Goal: Find specific page/section: Find specific page/section

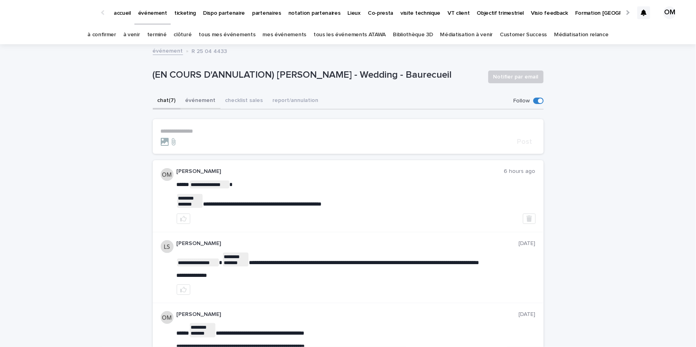
click at [193, 100] on button "événement" at bounding box center [201, 101] width 40 height 17
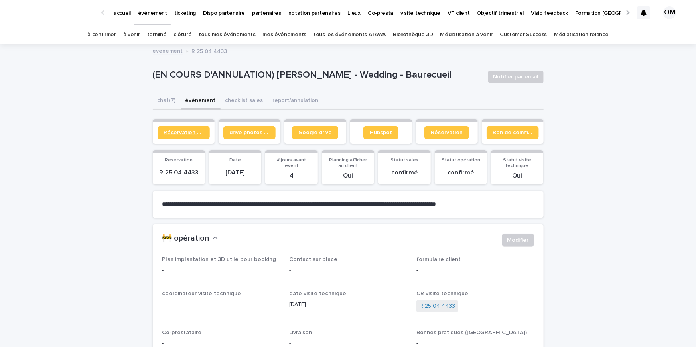
click at [180, 131] on span "Réservation client" at bounding box center [183, 133] width 39 height 6
click at [371, 132] on span "Hubspot" at bounding box center [381, 133] width 22 height 6
click at [168, 97] on button "chat (7)" at bounding box center [167, 101] width 28 height 17
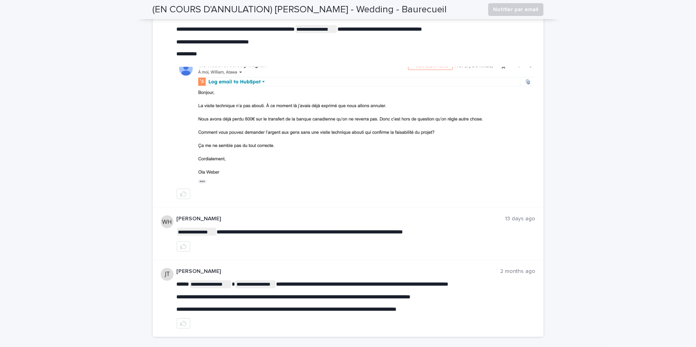
scroll to position [479, 0]
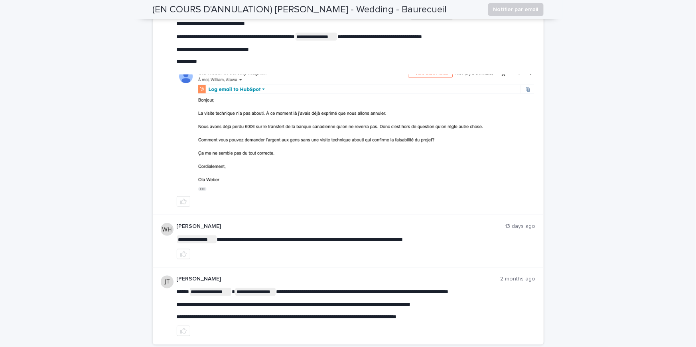
click at [281, 140] on img at bounding box center [356, 134] width 358 height 118
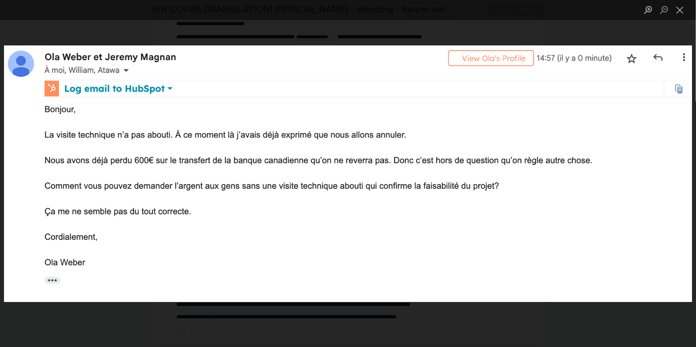
click at [48, 21] on div "Lightbox" at bounding box center [348, 173] width 696 height 347
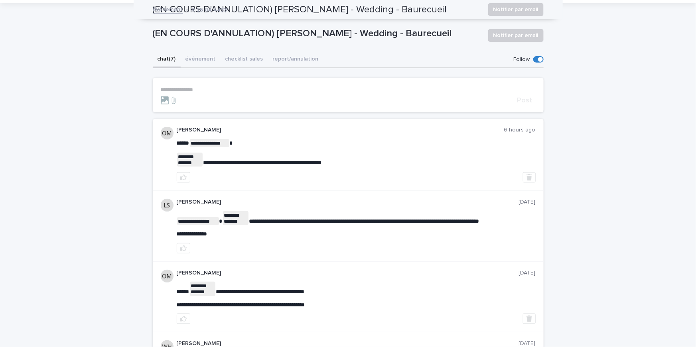
scroll to position [0, 0]
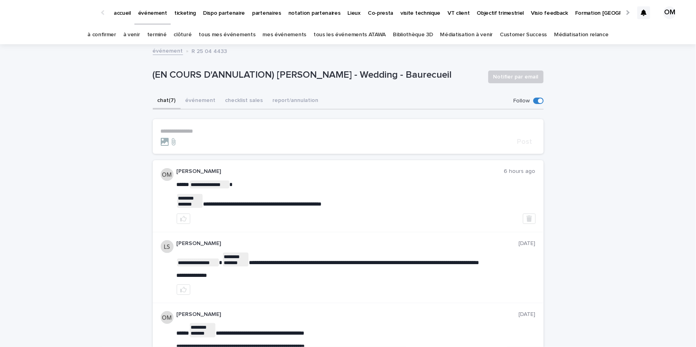
click at [218, 127] on section "**********" at bounding box center [348, 136] width 391 height 35
click at [210, 131] on p "**********" at bounding box center [348, 131] width 375 height 7
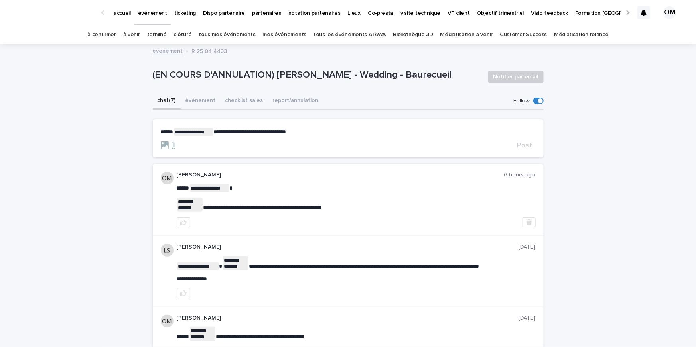
click at [646, 11] on icon at bounding box center [644, 13] width 6 height 6
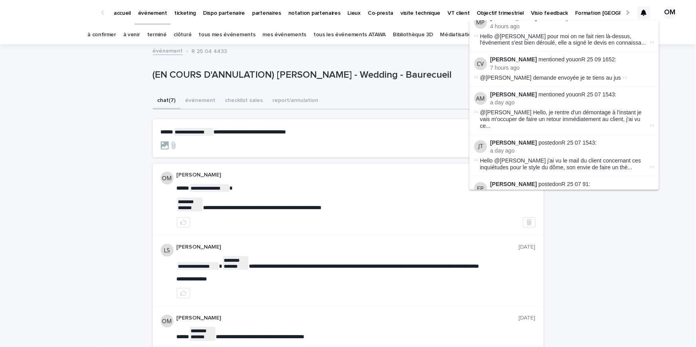
scroll to position [4, 0]
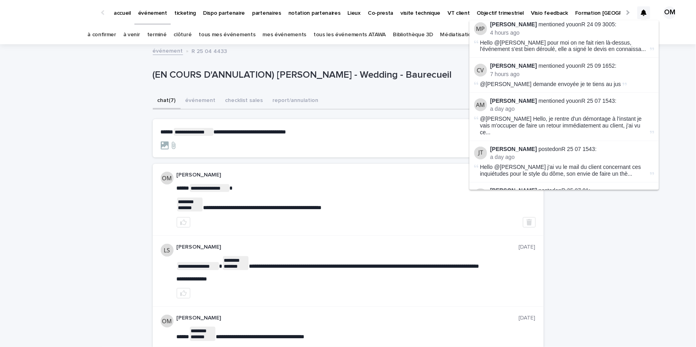
click at [289, 79] on p "(EN COURS D'ANNULATION) Ola Weber - Wedding - Baurecueil" at bounding box center [317, 75] width 329 height 12
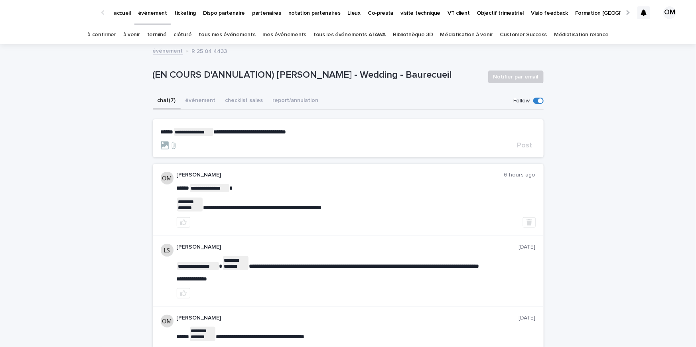
click at [306, 130] on p "**********" at bounding box center [348, 132] width 375 height 8
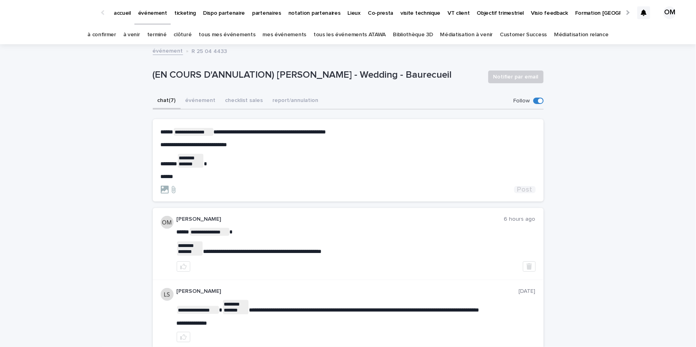
click at [526, 189] on span "Post" at bounding box center [524, 189] width 15 height 7
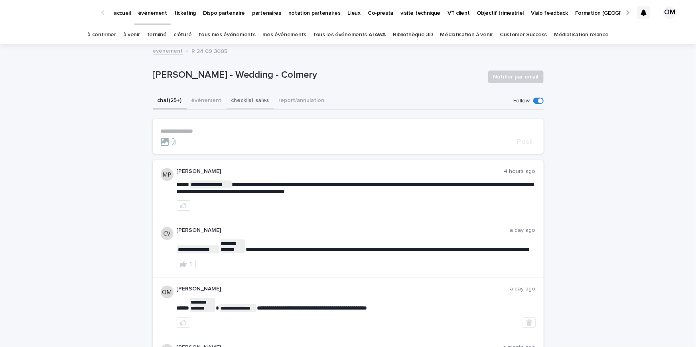
click at [245, 100] on button "checklist sales" at bounding box center [249, 101] width 47 height 17
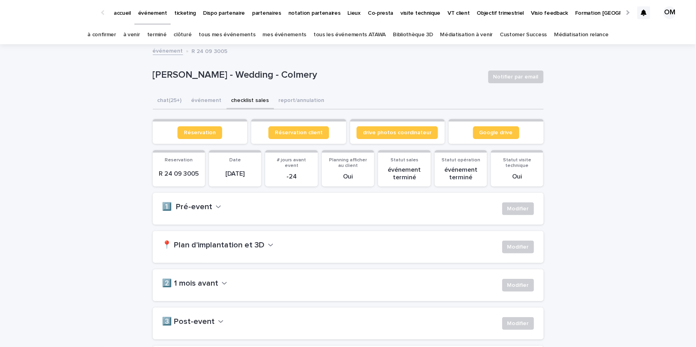
scroll to position [137, 0]
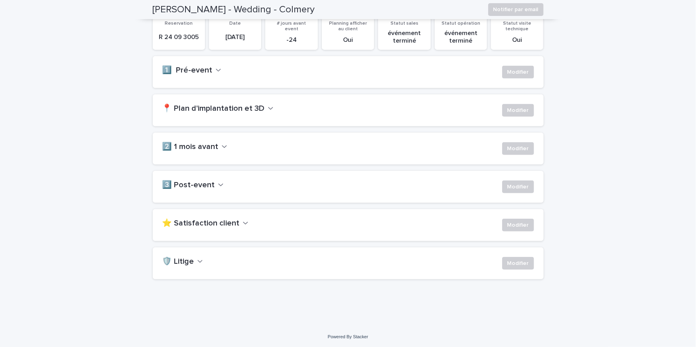
click at [214, 225] on h2 "⭐ Satisfaction client" at bounding box center [200, 224] width 77 height 10
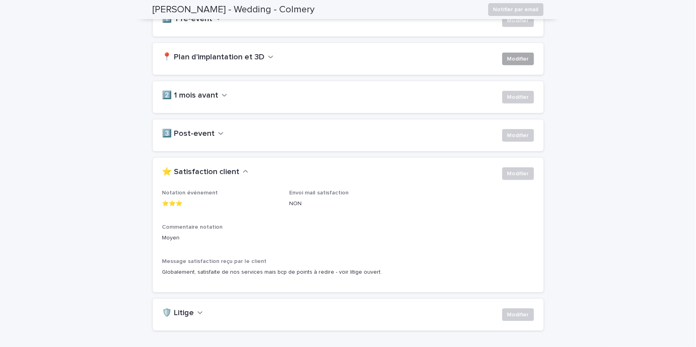
scroll to position [240, 0]
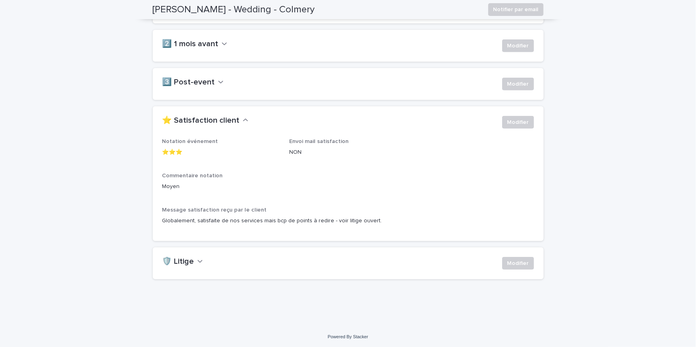
click at [177, 261] on h2 "🛡️ Litige" at bounding box center [178, 262] width 32 height 10
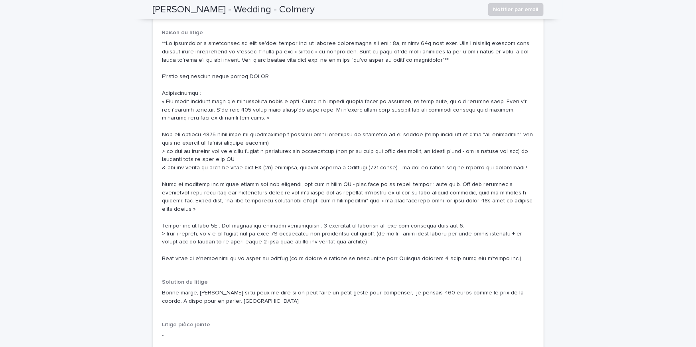
scroll to position [0, 0]
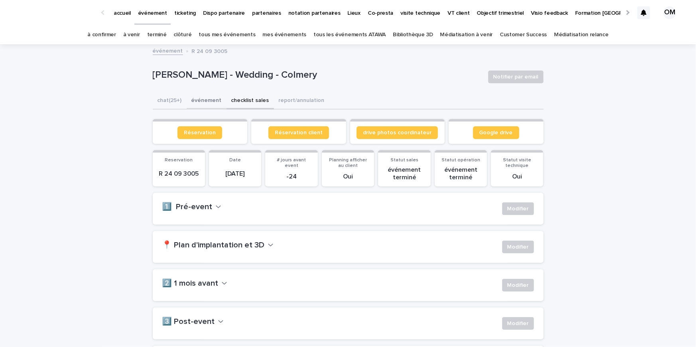
click at [204, 101] on button "événement" at bounding box center [207, 101] width 40 height 17
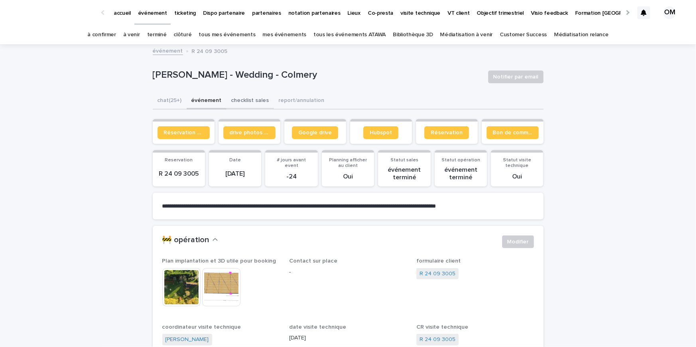
click at [240, 101] on button "checklist sales" at bounding box center [249, 101] width 47 height 17
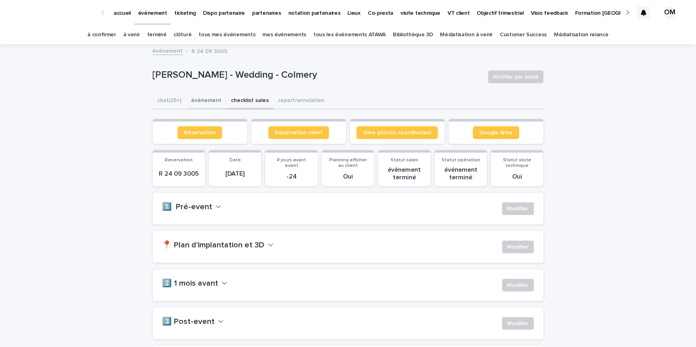
click at [203, 104] on button "événement" at bounding box center [207, 101] width 40 height 17
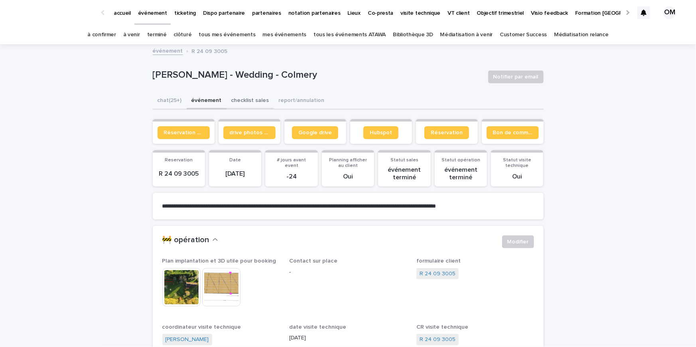
click at [243, 101] on button "checklist sales" at bounding box center [249, 101] width 47 height 17
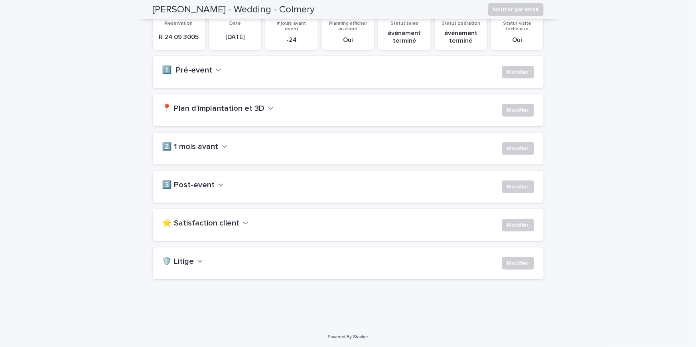
click at [209, 222] on h2 "⭐ Satisfaction client" at bounding box center [200, 224] width 77 height 10
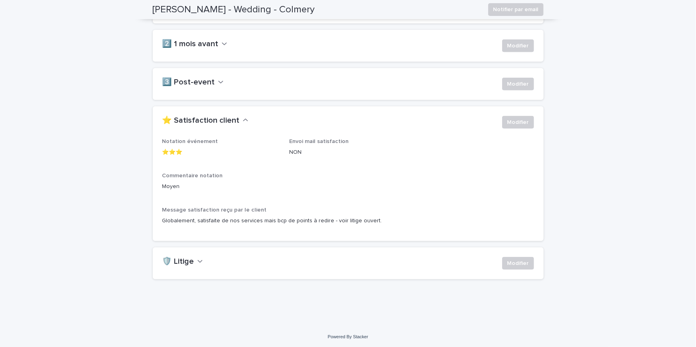
click at [188, 258] on h2 "🛡️ Litige" at bounding box center [178, 262] width 32 height 10
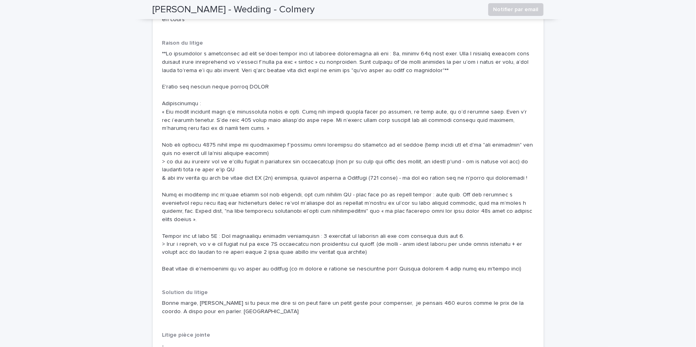
scroll to position [517, 0]
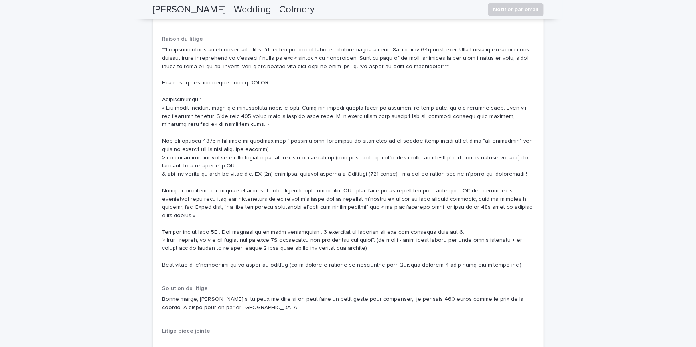
click at [230, 275] on div "Litige client en cours Raison du litige Solution du litige Bonne marge, [PERSON…" at bounding box center [348, 178] width 372 height 352
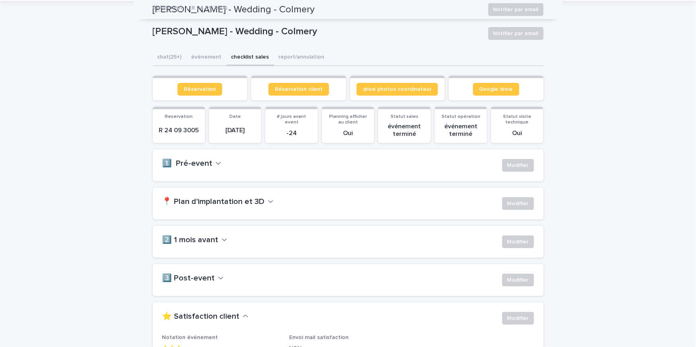
scroll to position [0, 0]
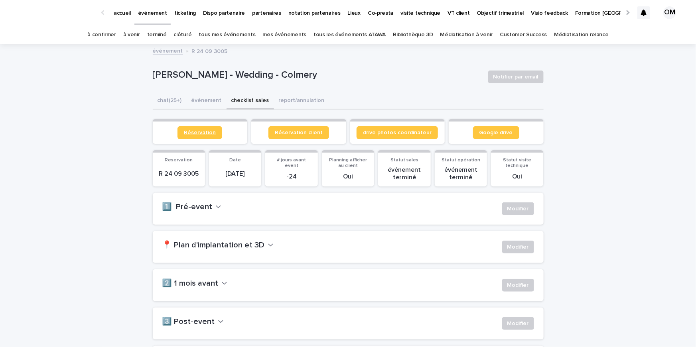
click at [190, 130] on span "Réservation" at bounding box center [200, 133] width 32 height 6
click at [167, 101] on button "chat (25+)" at bounding box center [170, 101] width 34 height 17
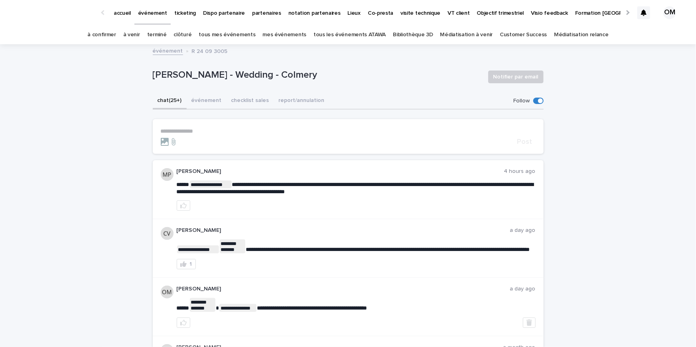
click at [177, 130] on p "**********" at bounding box center [348, 131] width 375 height 7
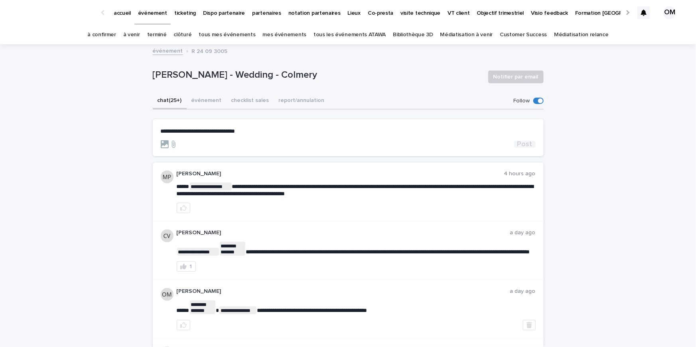
click at [531, 144] on span "Post" at bounding box center [524, 144] width 15 height 7
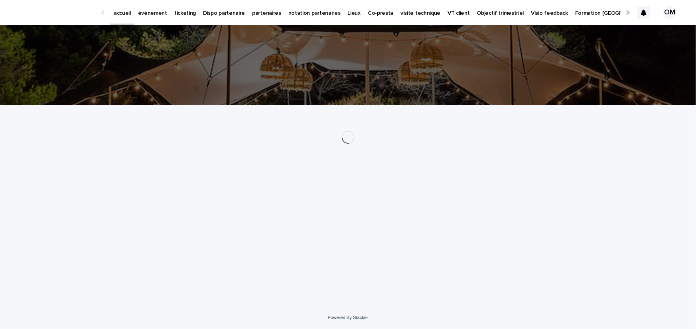
click at [156, 14] on p "événement" at bounding box center [152, 8] width 29 height 17
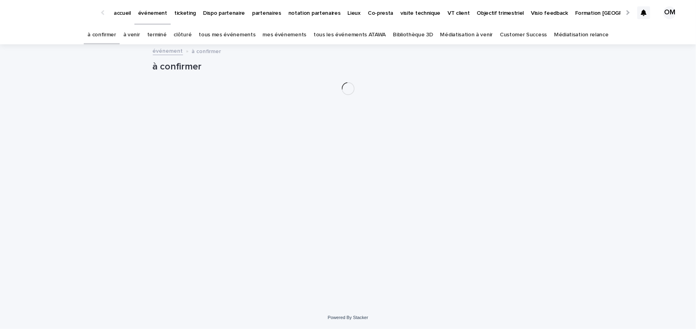
click at [282, 34] on link "mes événements" at bounding box center [284, 35] width 44 height 19
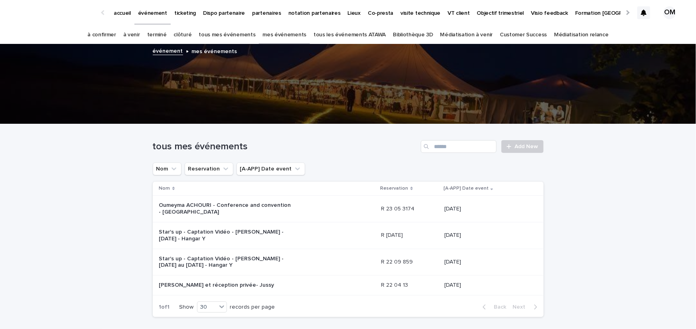
click at [338, 36] on link "tous les événements ATAWA" at bounding box center [349, 35] width 72 height 19
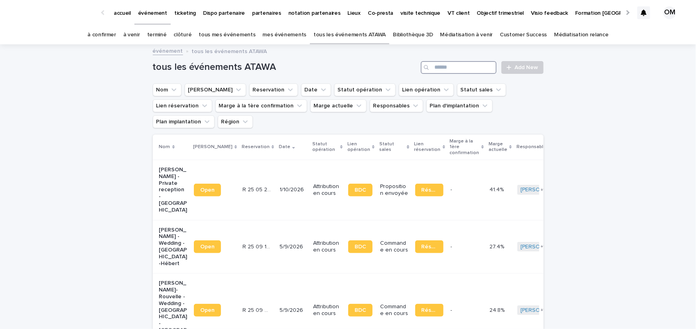
click at [450, 69] on input "Search" at bounding box center [459, 67] width 76 height 13
type input "********"
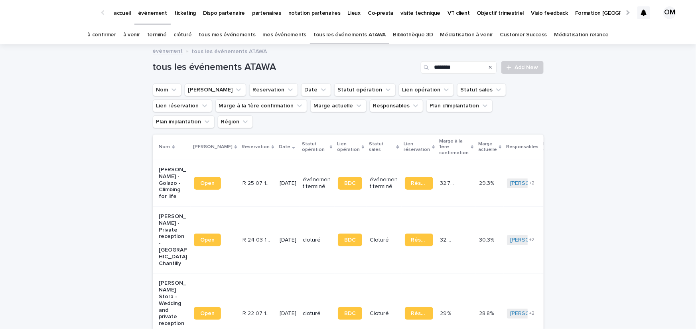
click at [162, 233] on p "Clarisse Vergnes - Private reception - Le Grand Pavillon Chantilly" at bounding box center [173, 239] width 28 height 53
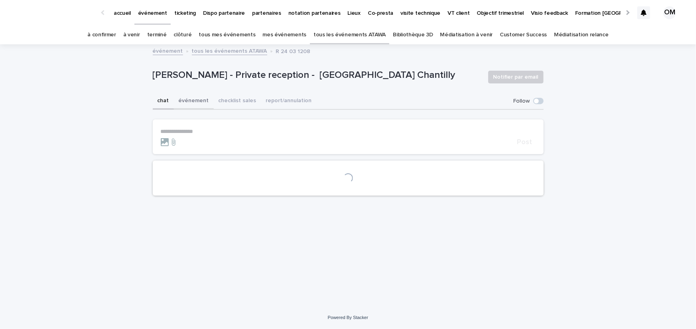
click at [183, 103] on button "événement" at bounding box center [194, 101] width 40 height 17
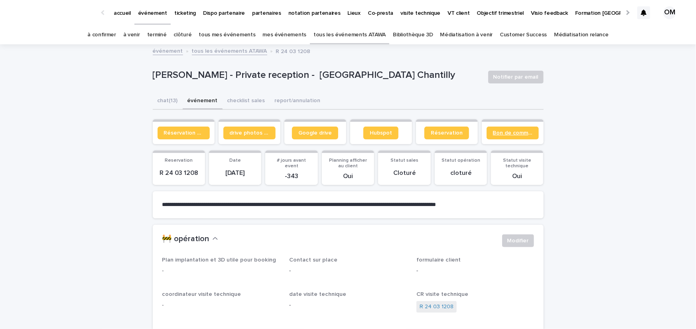
click at [501, 135] on span "Bon de commande" at bounding box center [512, 133] width 39 height 6
